Goal: Task Accomplishment & Management: Use online tool/utility

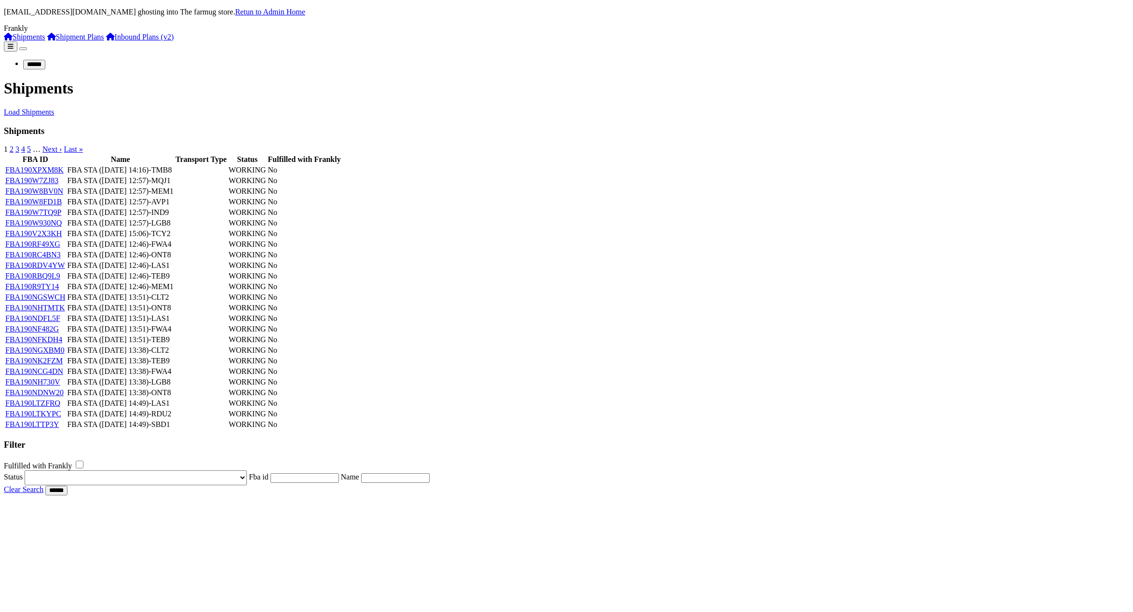
click at [64, 174] on link "FBA190XPXM8K" at bounding box center [34, 170] width 58 height 8
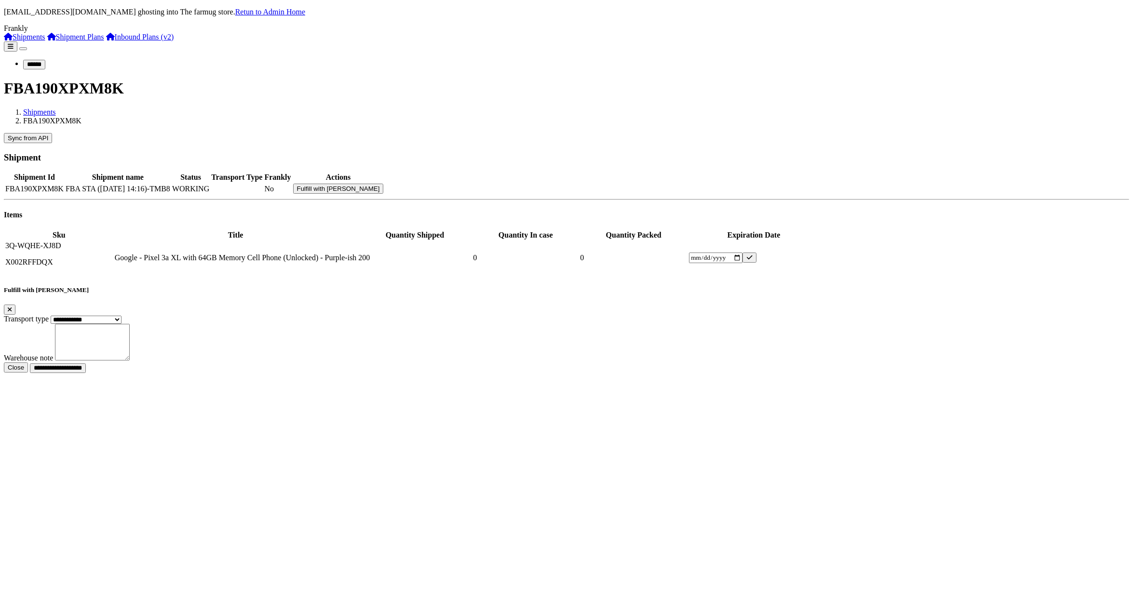
click at [53, 41] on link "Shipment Plans" at bounding box center [75, 37] width 57 height 8
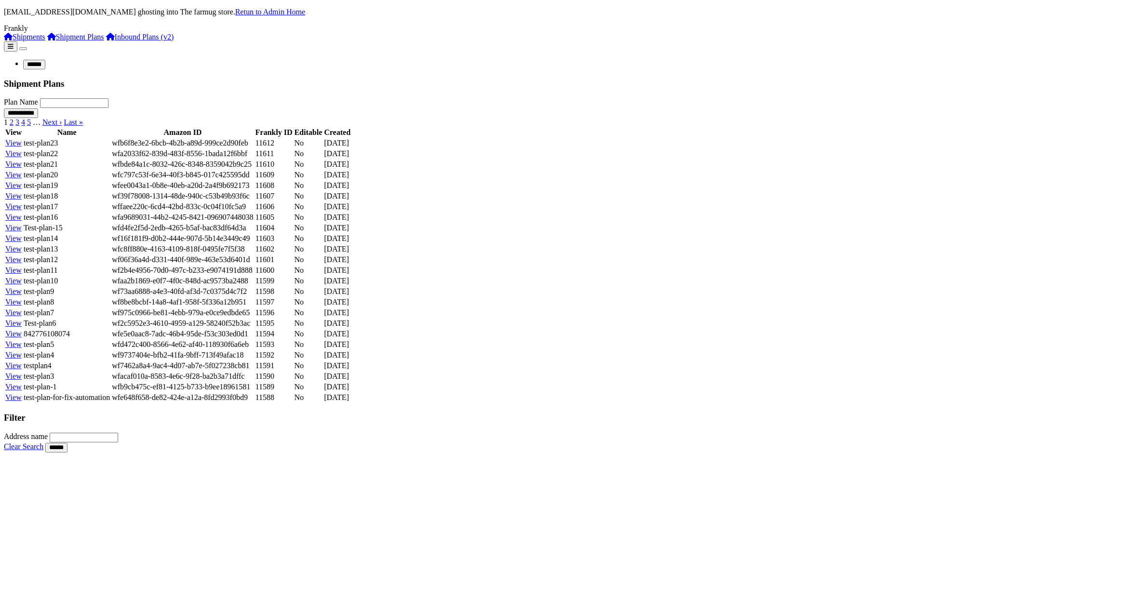
click at [22, 147] on link "View" at bounding box center [13, 143] width 16 height 8
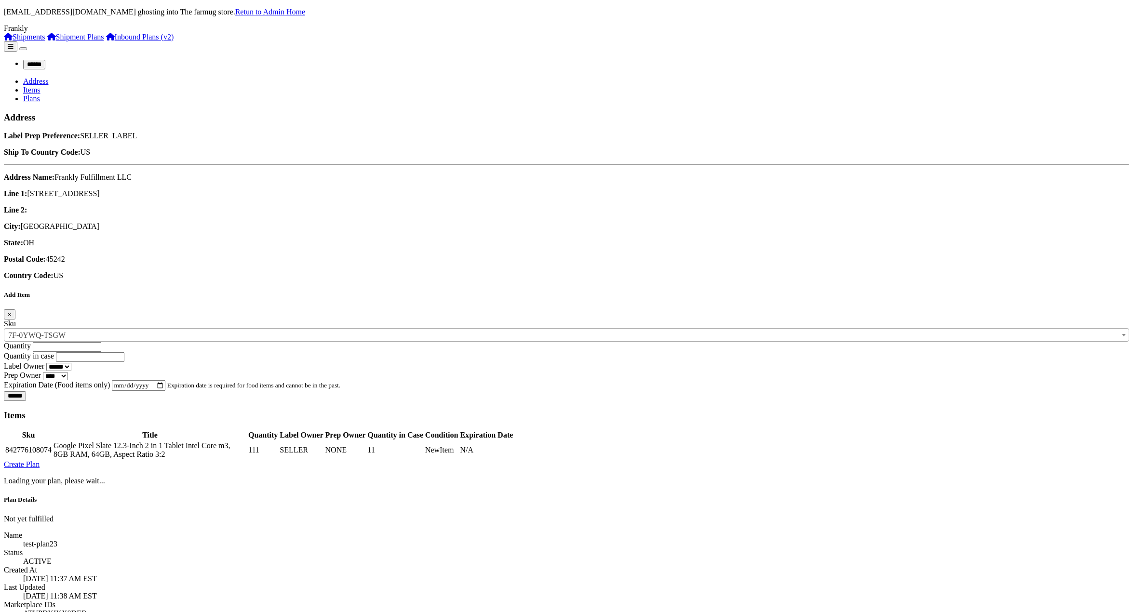
click at [40, 95] on link "Plans" at bounding box center [31, 99] width 17 height 8
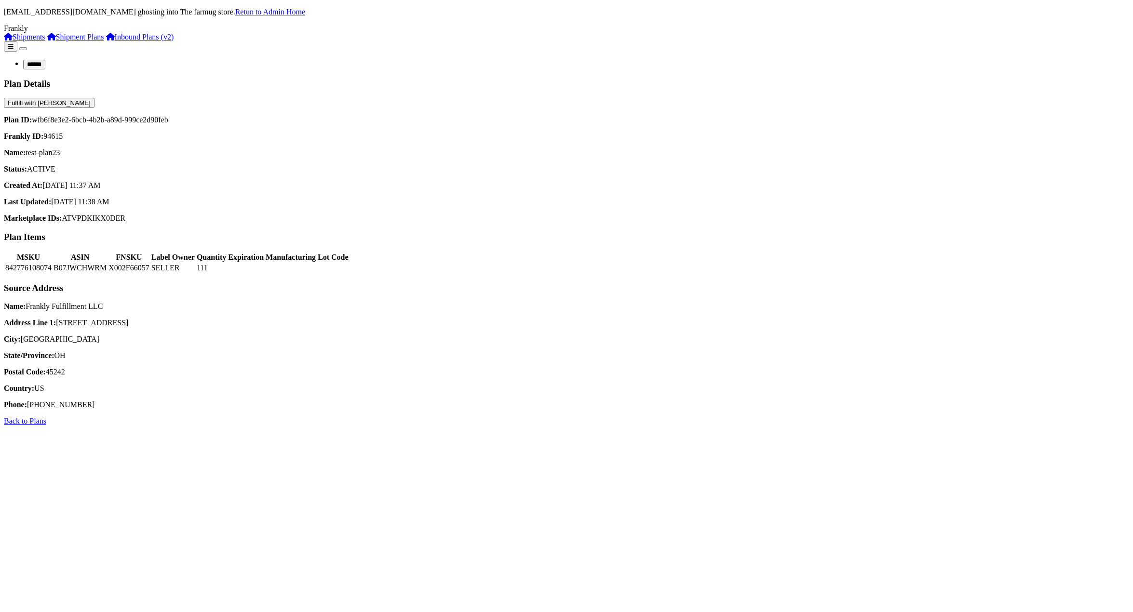
click at [1066, 79] on div "Plan Details Fulfill with Frankly" at bounding box center [566, 94] width 1125 height 30
click at [95, 98] on button "Fulfill with Frankly" at bounding box center [49, 103] width 91 height 10
click at [177, 116] on p "Plan ID: wfb6f8e3e2-6bcb-4b2b-a89d-999ce2d90feb" at bounding box center [566, 120] width 1125 height 9
drag, startPoint x: 177, startPoint y: 113, endPoint x: 293, endPoint y: 108, distance: 115.4
click at [293, 116] on p "Plan ID: wfb6f8e3e2-6bcb-4b2b-a89d-999ce2d90feb" at bounding box center [566, 120] width 1125 height 9
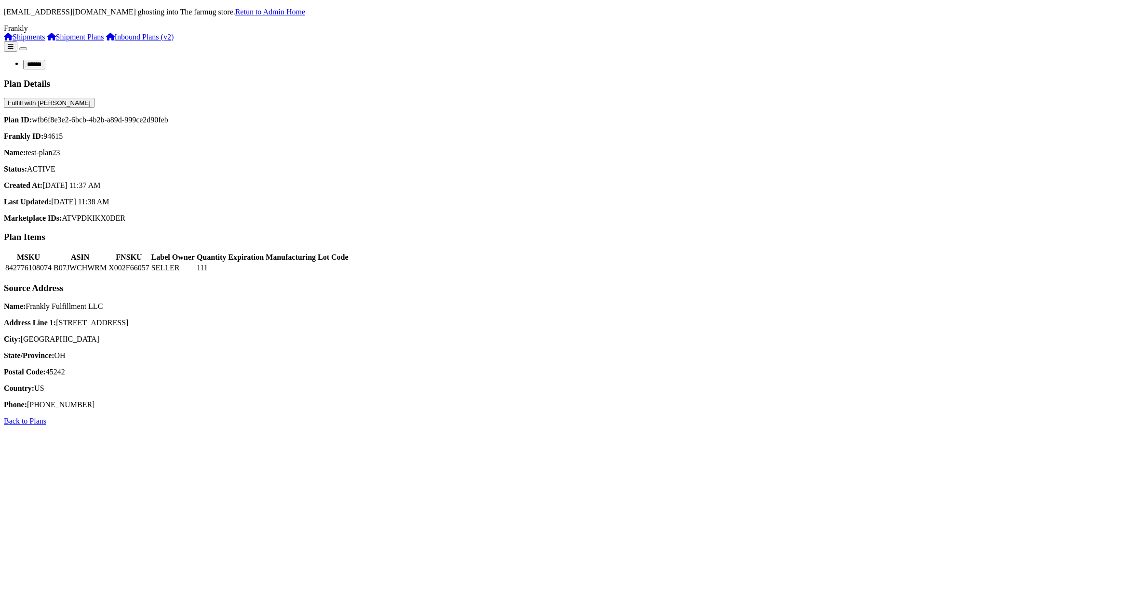
copy p "wfb6f8e3e2-6bcb-4b2b-a89d-999ce2d90feb"
click at [305, 8] on link "Retun to Admin Home" at bounding box center [270, 12] width 70 height 8
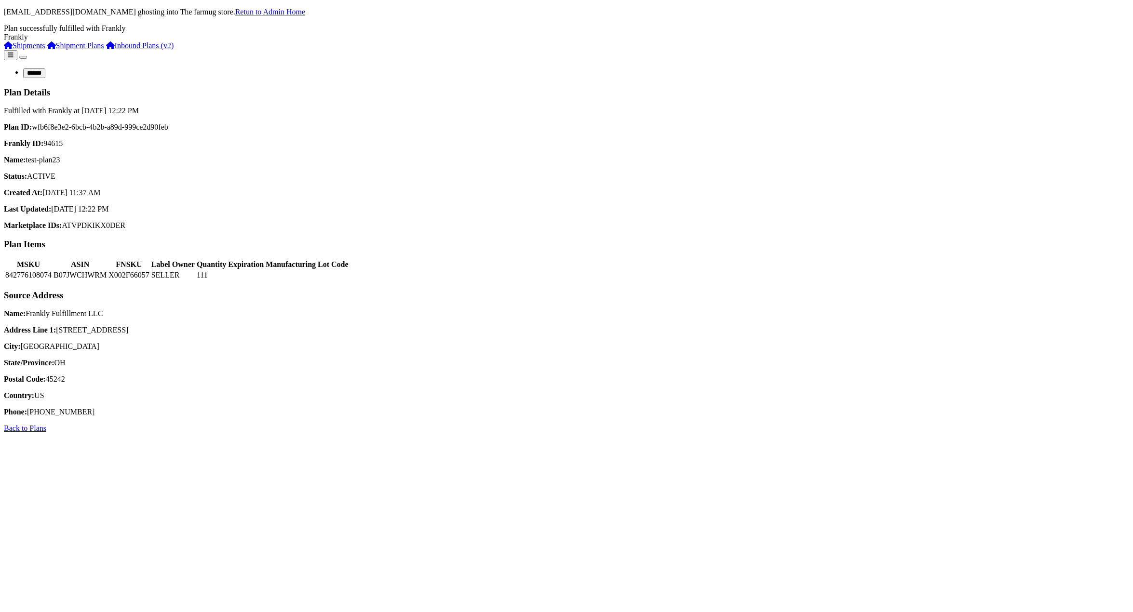
click at [303, 206] on div "Plan ID: wfb6f8e3e2-6bcb-4b2b-a89d-999ce2d90feb Frankly ID: 94615 Name: test-pl…" at bounding box center [566, 176] width 1125 height 107
click at [46, 432] on link "Back to Plans" at bounding box center [25, 428] width 42 height 8
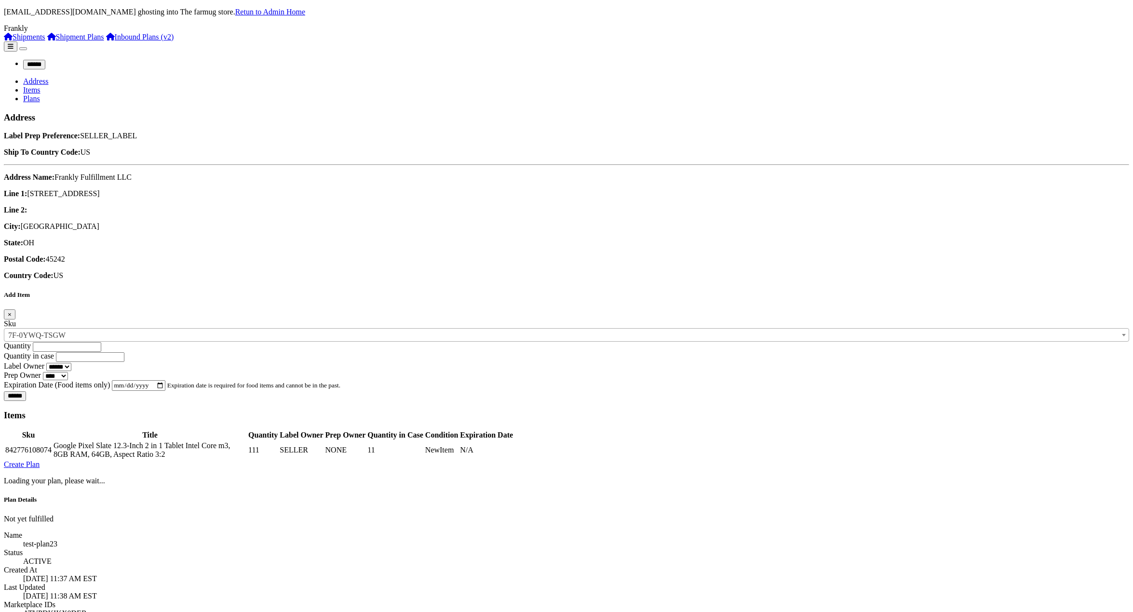
click at [155, 58] on div "****** Address Items Plans Address Label Prep Preference: SELLER_LABEL Ship To …" at bounding box center [566, 337] width 1125 height 593
click at [41, 86] on link "Items" at bounding box center [31, 90] width 17 height 8
click at [40, 95] on link "Plans" at bounding box center [31, 99] width 17 height 8
click at [351, 496] on h5 "Plan Details" at bounding box center [177, 500] width 347 height 8
drag, startPoint x: 461, startPoint y: 99, endPoint x: 801, endPoint y: 105, distance: 339.5
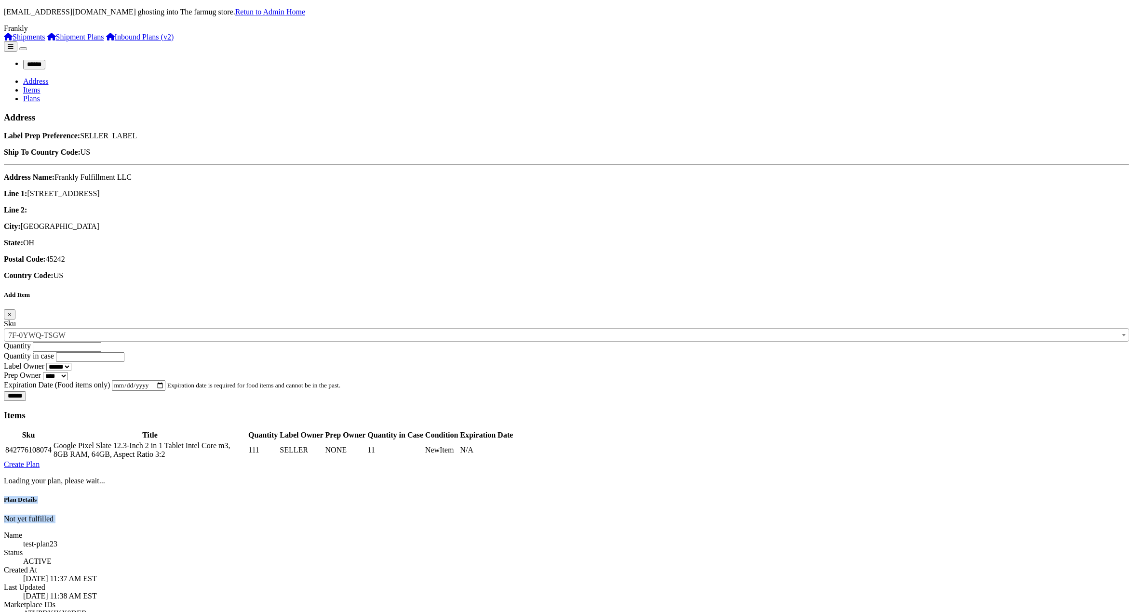
click at [801, 460] on div "Create Plan Loading... Loading your plan, please wait... Plan Details Not yet f…" at bounding box center [566, 547] width 1125 height 174
click at [904, 460] on div "Create Plan Loading... Loading your plan, please wait... Plan Details Not yet f…" at bounding box center [566, 547] width 1125 height 174
click at [351, 496] on h5 "Plan Details" at bounding box center [177, 500] width 347 height 8
drag, startPoint x: 467, startPoint y: 101, endPoint x: 718, endPoint y: 180, distance: 263.5
click at [351, 496] on div "Plan Details Not yet fulfilled Name test-plan23 Status ACTIVE Created At 09/05/…" at bounding box center [177, 565] width 347 height 138
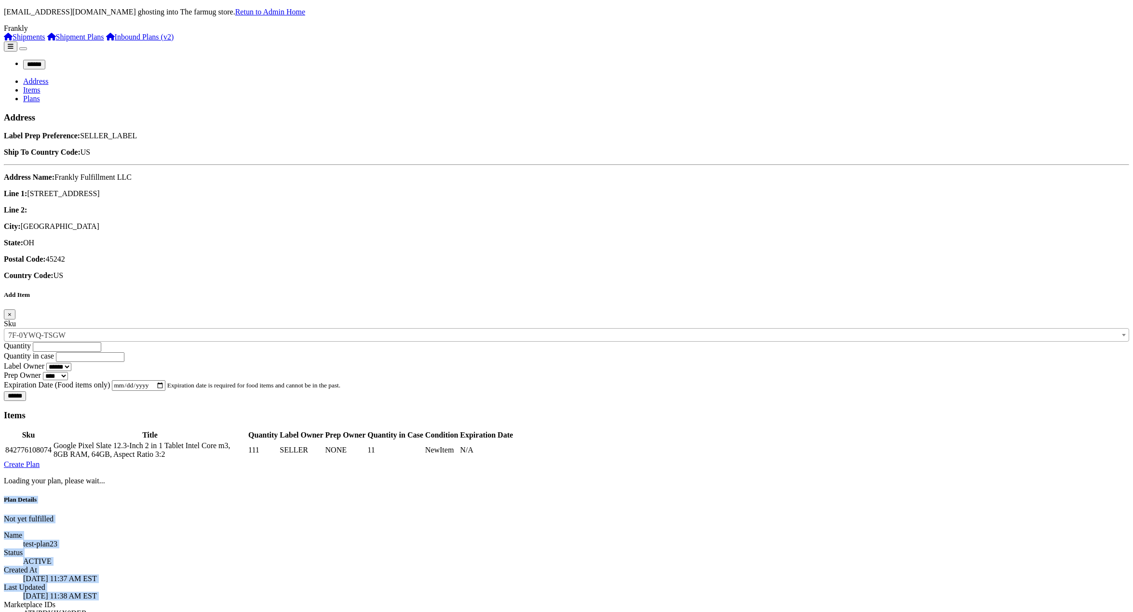
copy div "Plan Details Not yet fulfilled Name test-plan23 Status ACTIVE Created At 09/05/…"
click at [610, 77] on ul "Address Items Plans" at bounding box center [566, 90] width 1125 height 26
click at [351, 496] on div "Plan Details Not yet fulfilled" at bounding box center [177, 509] width 347 height 27
drag, startPoint x: 458, startPoint y: 101, endPoint x: 487, endPoint y: 99, distance: 29.5
click at [351, 496] on div "Plan Details Not yet fulfilled" at bounding box center [177, 509] width 347 height 27
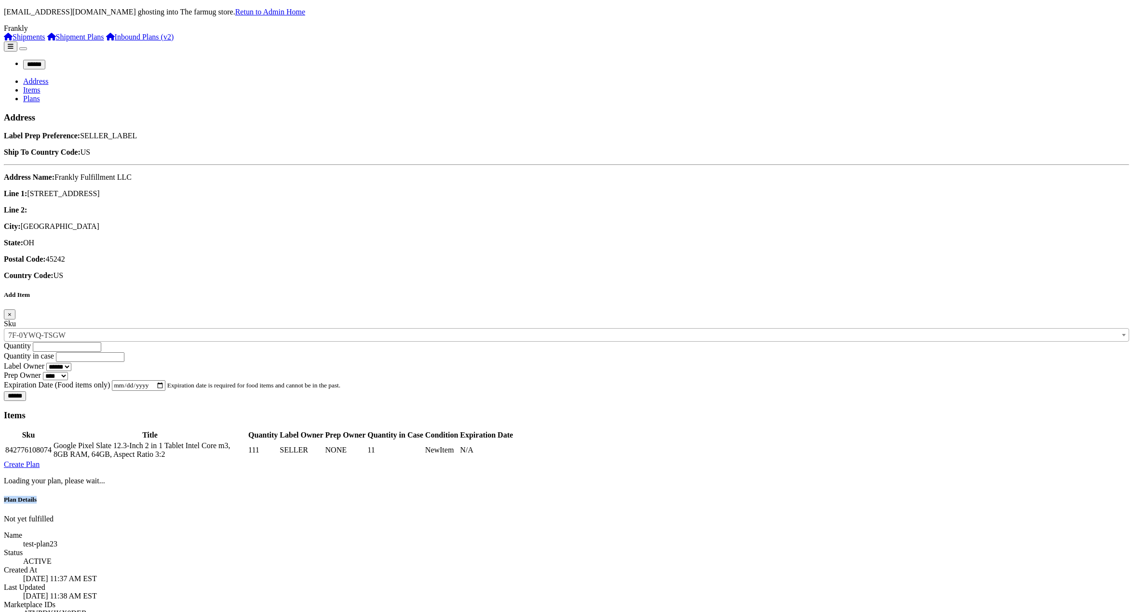
copy h5 "Plan Details"
click at [54, 515] on span "Not yet fulfilled" at bounding box center [29, 519] width 50 height 8
drag, startPoint x: 750, startPoint y: 97, endPoint x: 771, endPoint y: 98, distance: 21.7
click at [54, 515] on span "Not yet fulfilled" at bounding box center [29, 519] width 50 height 8
copy span "Not yet fulfilled"
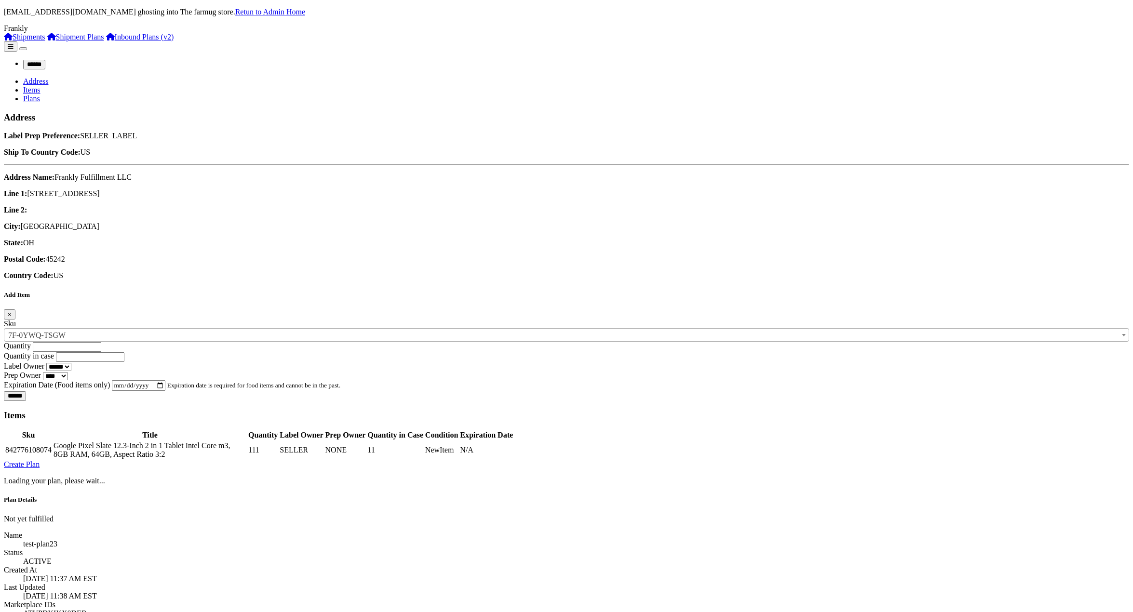
click at [585, 386] on div "****** Address Items Plans Address Label Prep Preference: SELLER_LABEL Ship To …" at bounding box center [566, 337] width 1125 height 593
click at [133, 460] on div "Create Plan Loading... Loading your plan, please wait... b94e7adc-fde2-4222-bea…" at bounding box center [566, 555] width 1125 height 190
drag, startPoint x: 133, startPoint y: 84, endPoint x: 247, endPoint y: 83, distance: 114.3
click at [247, 460] on div "Create Plan Loading... Loading your plan, please wait... b94e7adc-fde2-4222-bea…" at bounding box center [566, 555] width 1125 height 190
copy div "b94e7adc-fde2-4222-beaf-45e56b11a548"
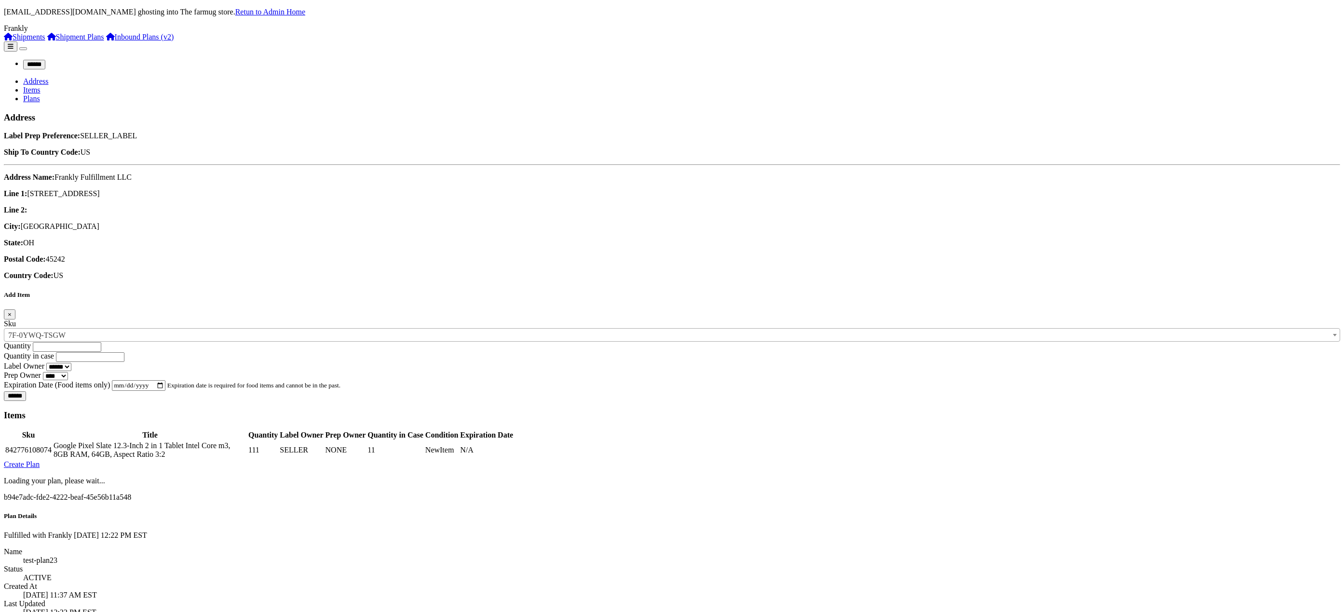
click at [411, 259] on div "****** Address Items Plans Address Label Prep Preference: SELLER_LABEL Ship To …" at bounding box center [672, 345] width 1336 height 609
